Goal: Information Seeking & Learning: Find specific fact

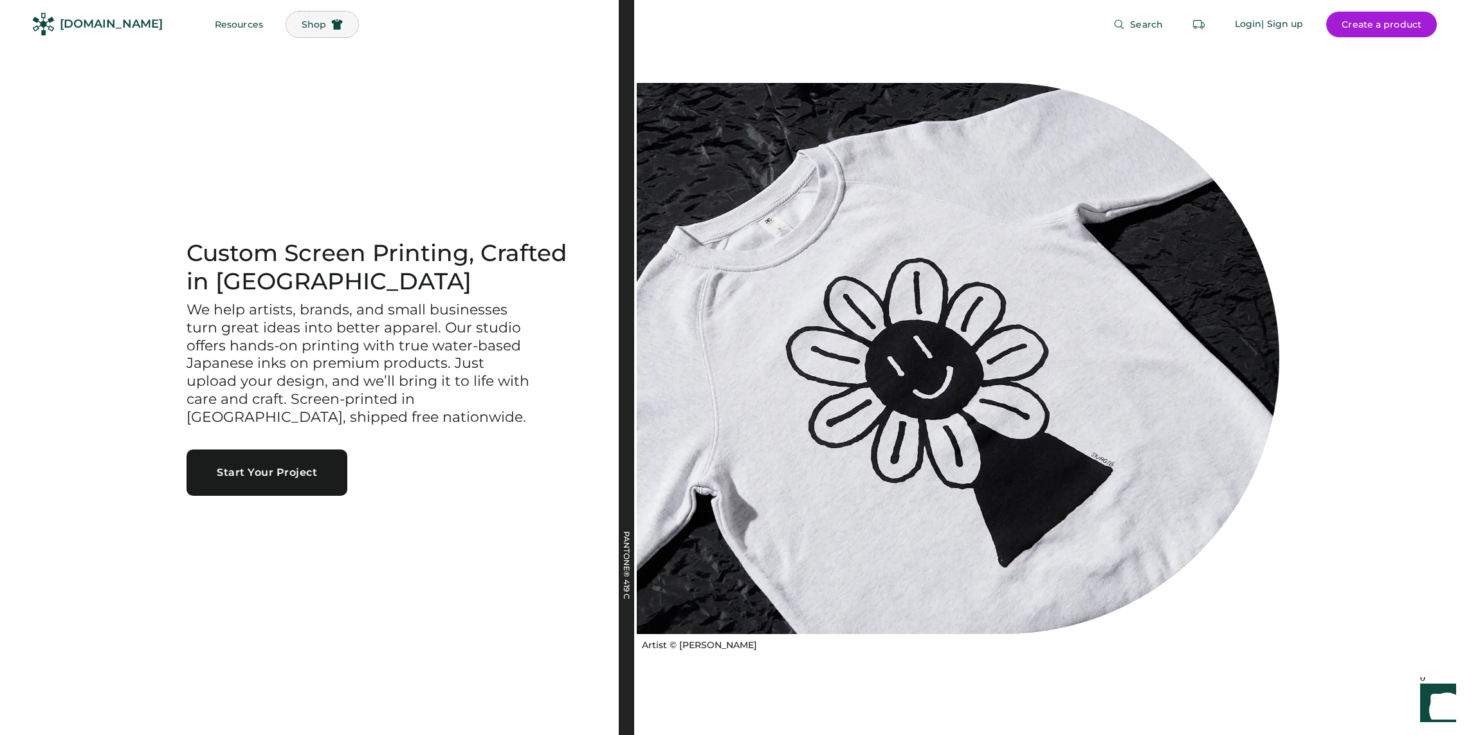
click at [302, 28] on button "Shop" at bounding box center [322, 25] width 72 height 26
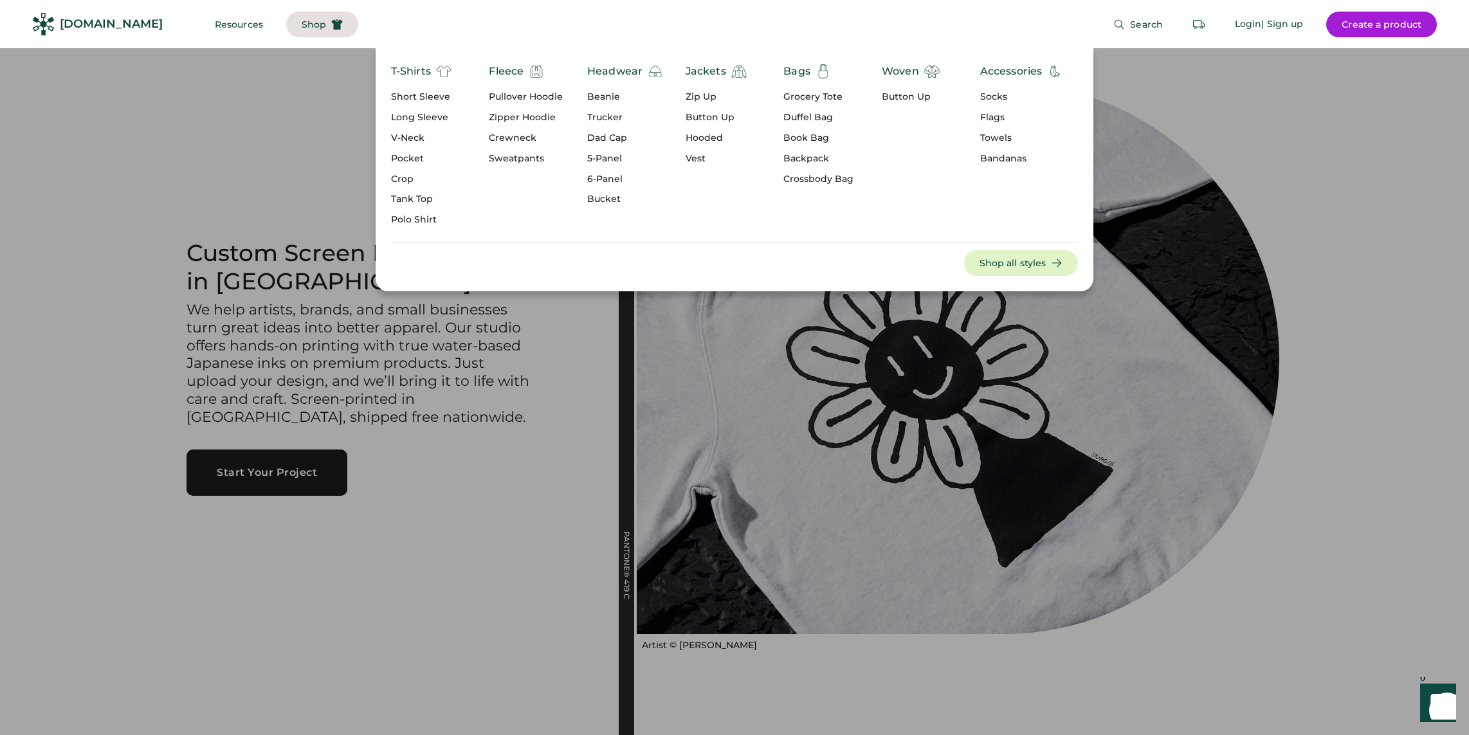
click at [160, 419] on div at bounding box center [734, 367] width 1469 height 735
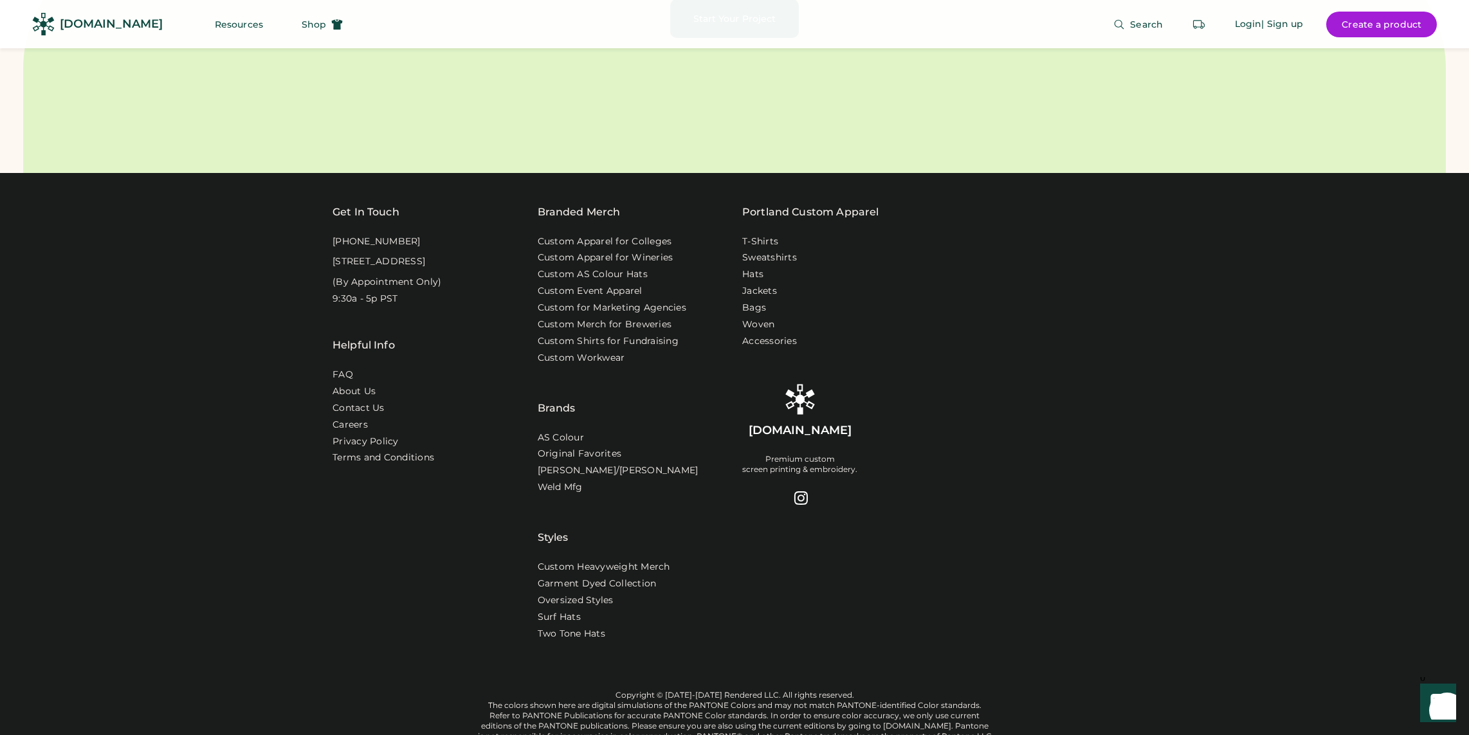
scroll to position [4189, 0]
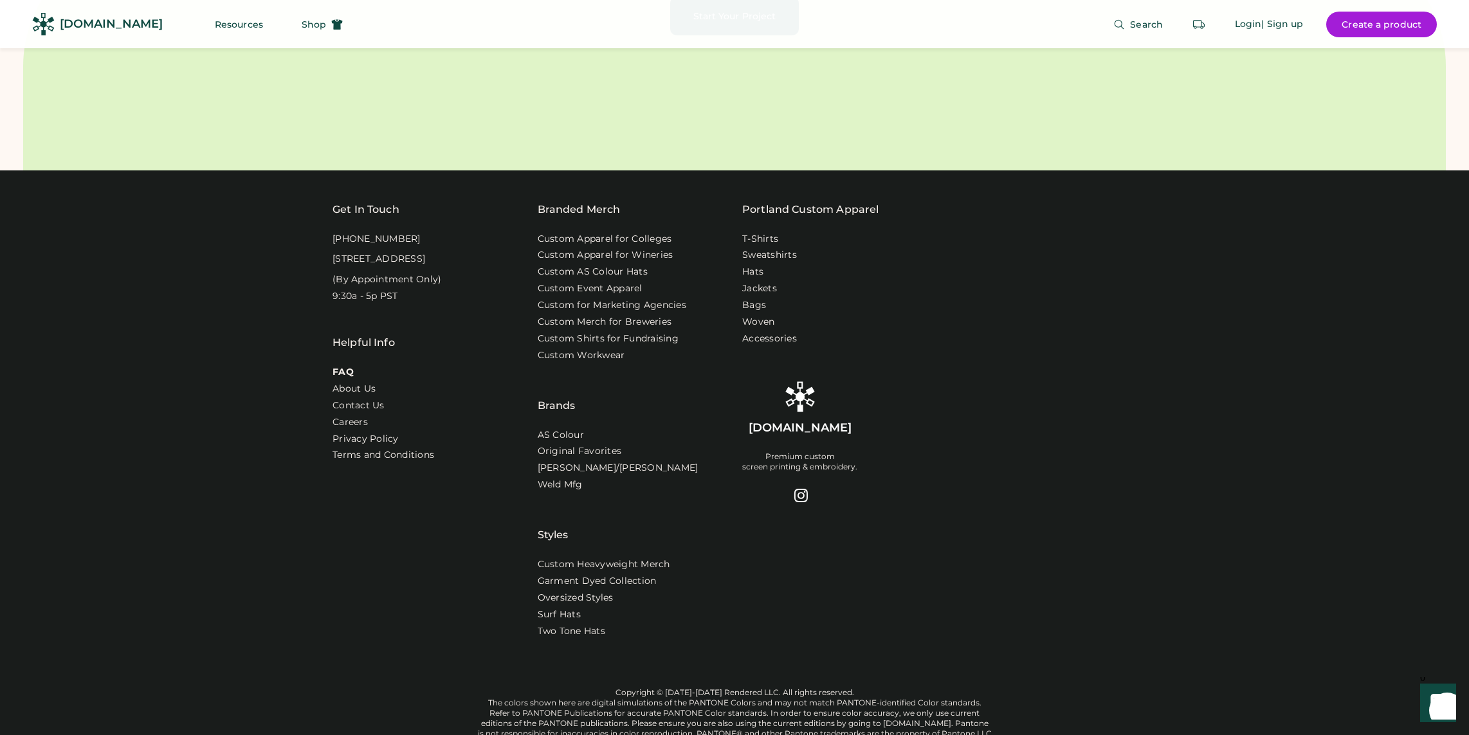
click at [347, 379] on link "FAQ" at bounding box center [343, 372] width 21 height 13
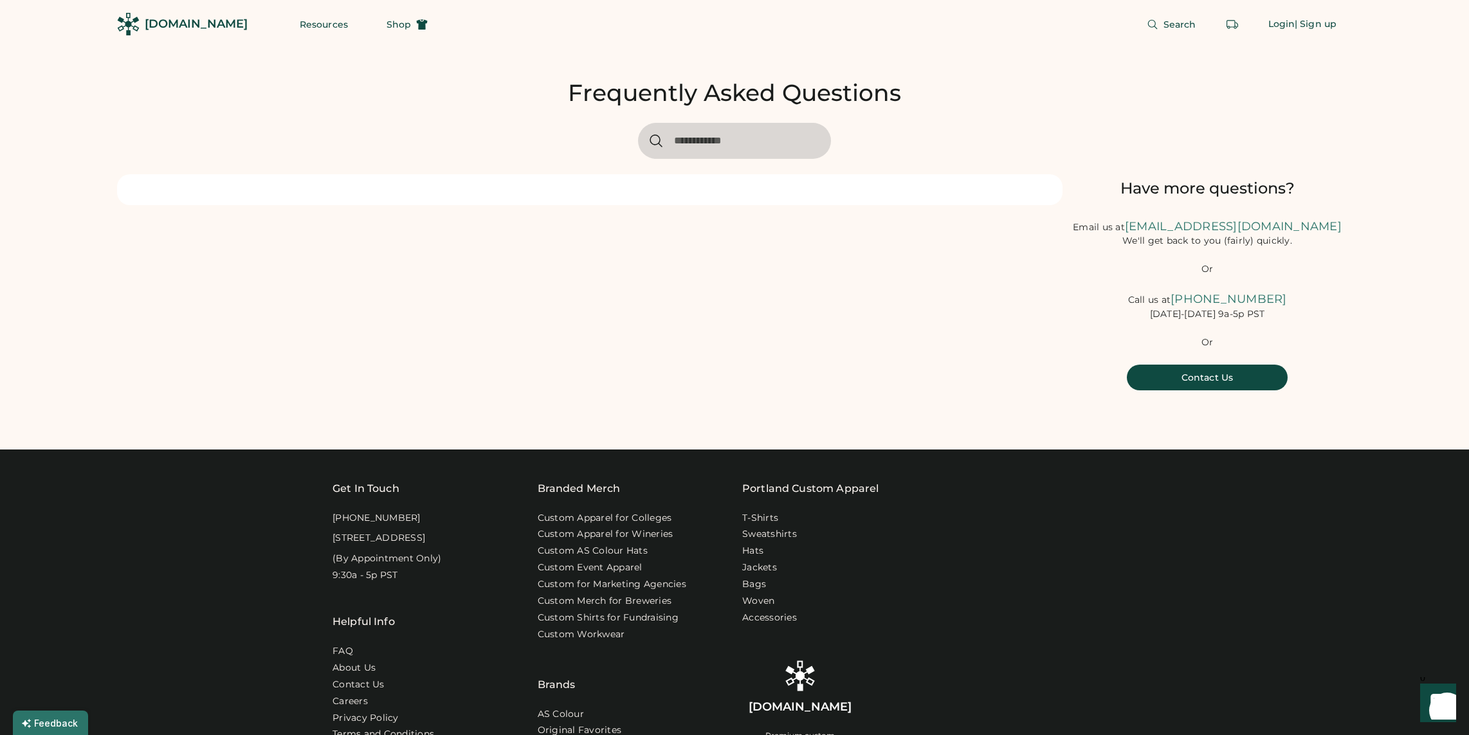
click at [670, 136] on input "input" at bounding box center [734, 141] width 193 height 36
type input "***"
click at [719, 147] on input "input" at bounding box center [734, 141] width 193 height 36
